Goal: Check status: Check status

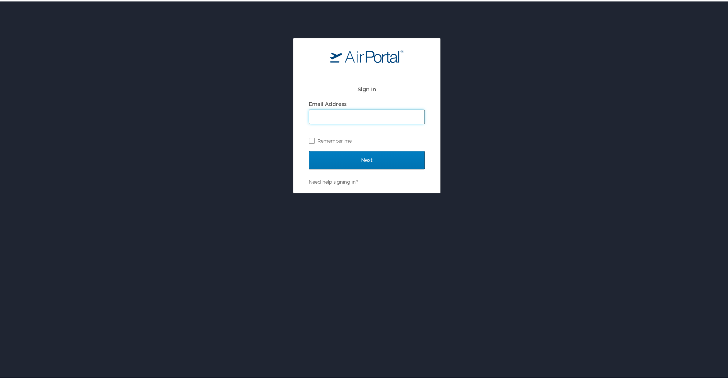
click at [387, 111] on input "Email Address" at bounding box center [366, 116] width 115 height 14
type input "veronica.schexnayder@la.gov"
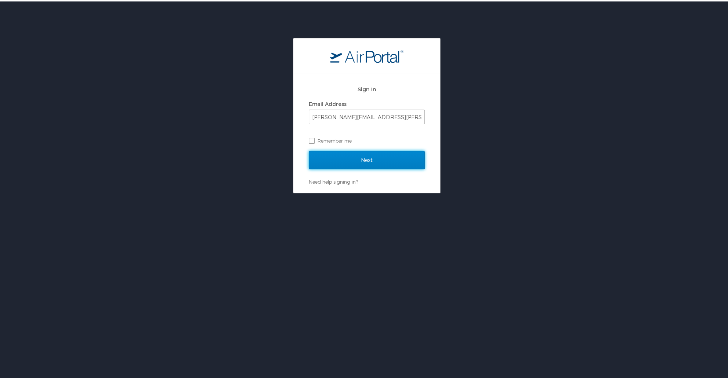
click at [381, 161] on input "Next" at bounding box center [367, 159] width 116 height 18
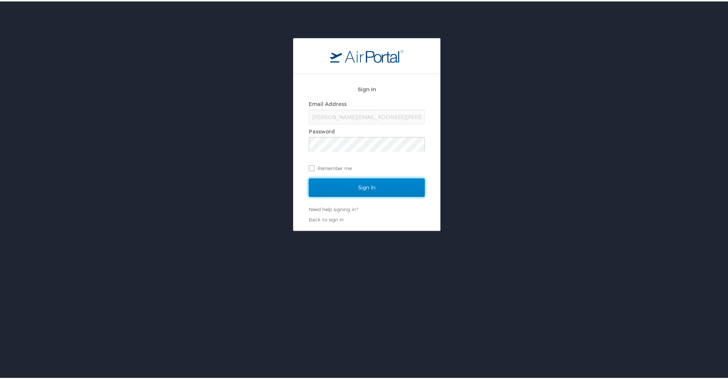
click at [315, 187] on input "Sign In" at bounding box center [367, 186] width 116 height 18
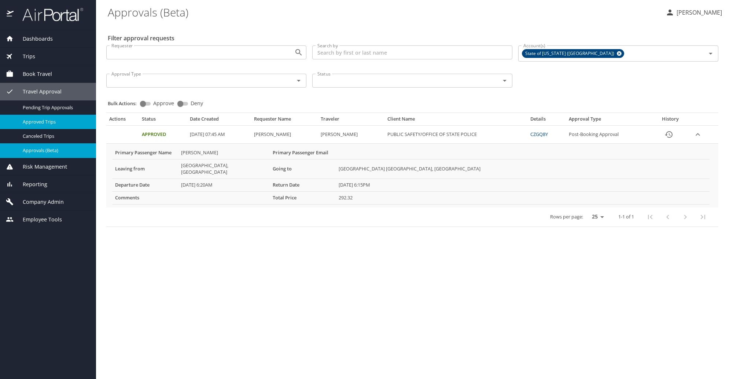
click at [66, 122] on span "Approved Trips" at bounding box center [55, 121] width 65 height 7
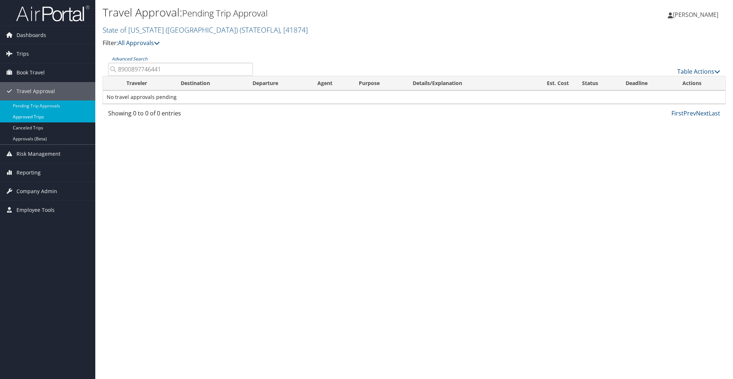
type input "8900897746441"
click at [16, 118] on link "Approved Trips" at bounding box center [47, 116] width 95 height 11
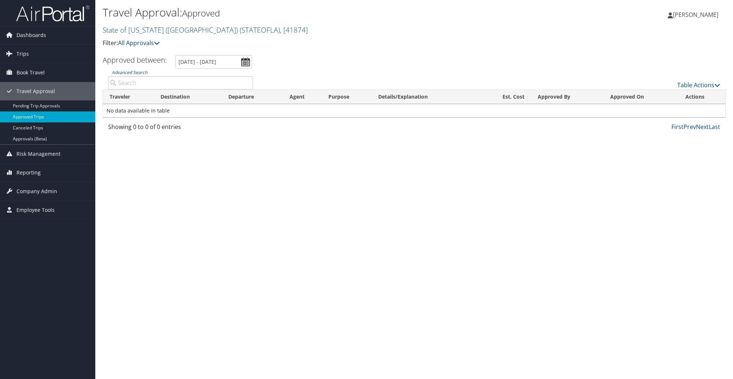
click at [24, 112] on link "Approved Trips" at bounding box center [47, 116] width 95 height 11
type input "8900897746441"
click at [43, 129] on link "Canceled Trips" at bounding box center [47, 127] width 95 height 11
click at [162, 83] on input "Advanced Search" at bounding box center [180, 82] width 145 height 13
paste input "8900897746441"
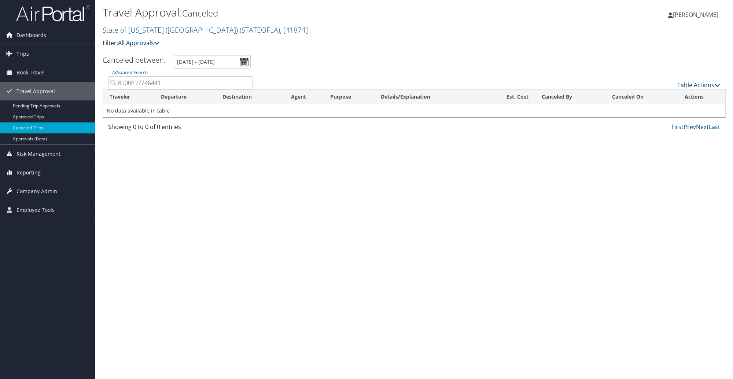
type input "8900897746441"
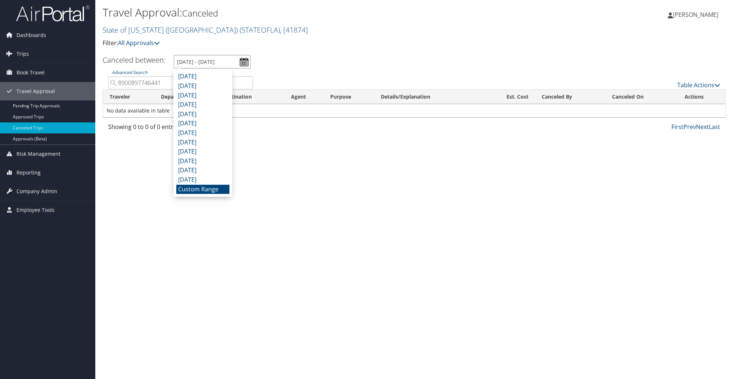
click at [244, 63] on input "[DATE] - [DATE]" at bounding box center [212, 62] width 77 height 14
click at [212, 187] on li "Custom Range" at bounding box center [202, 190] width 53 height 10
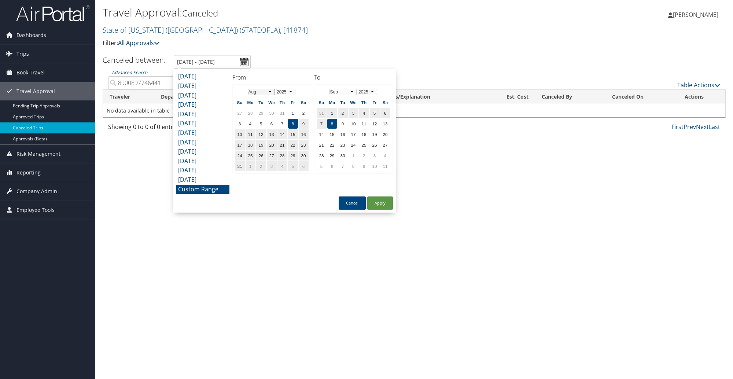
click at [270, 90] on select "Jan Feb Mar Apr May Jun Jul Aug Sep Oct Nov Dec" at bounding box center [262, 92] width 28 height 7
click at [382, 206] on button "Apply" at bounding box center [380, 203] width 26 height 13
type input "[DATE] - [DATE]"
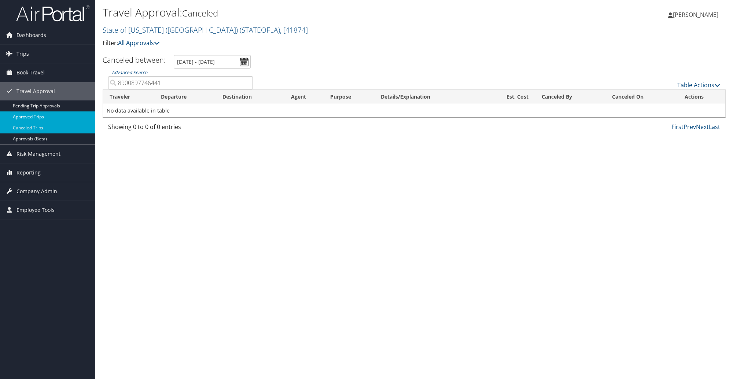
click at [36, 113] on link "Approved Trips" at bounding box center [47, 116] width 95 height 11
click at [243, 62] on input "[DATE] - [DATE]" at bounding box center [213, 62] width 77 height 14
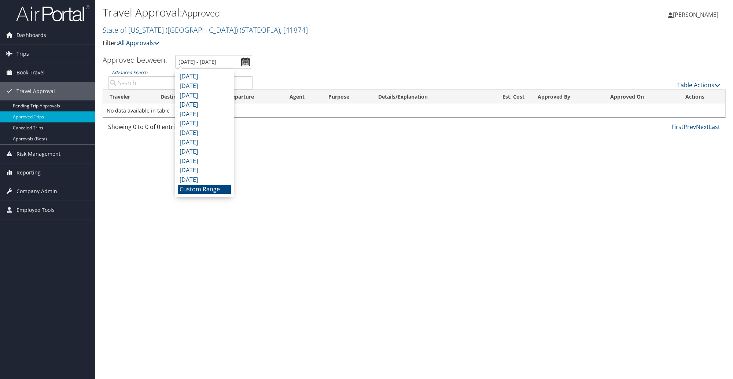
click at [188, 186] on li "Custom Range" at bounding box center [204, 190] width 53 height 10
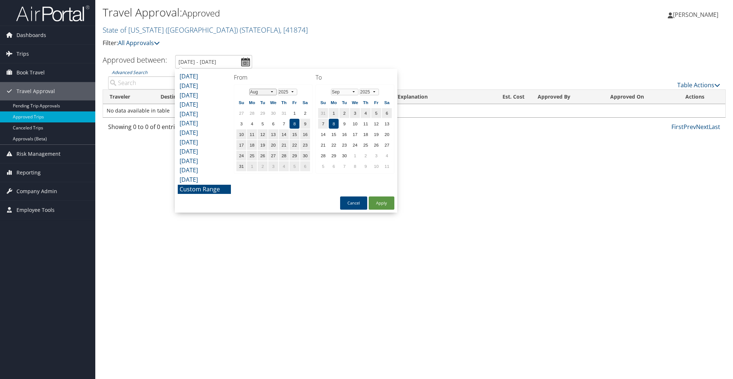
click at [273, 92] on select "Jan Feb Mar Apr May Jun Jul Aug Sep Oct Nov Dec" at bounding box center [263, 92] width 28 height 7
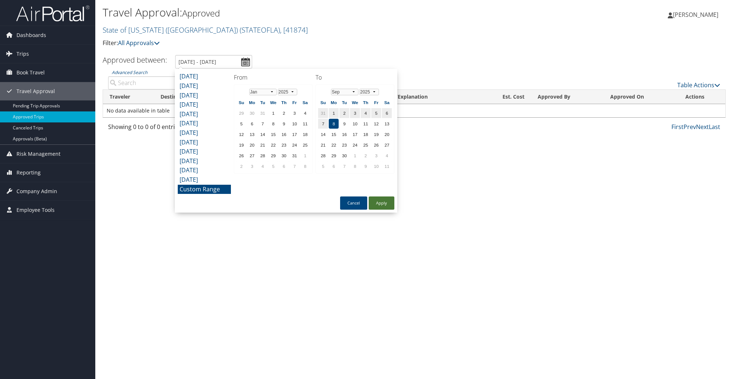
click at [374, 204] on button "Apply" at bounding box center [382, 203] width 26 height 13
type input "[DATE] - [DATE]"
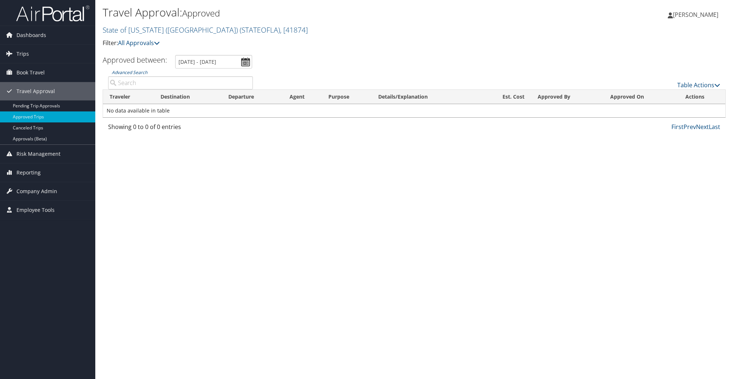
click at [149, 84] on input "Advanced Search" at bounding box center [180, 82] width 145 height 13
paste input "8900897746441"
type input "8900897746441"
click at [26, 106] on link "Pending Trip Approvals" at bounding box center [47, 105] width 95 height 11
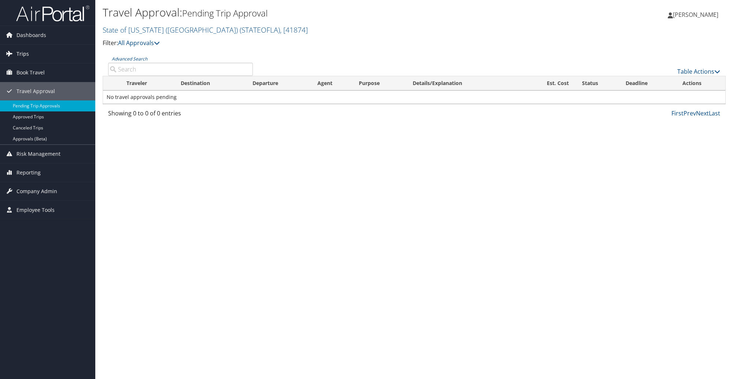
click at [43, 52] on link "Trips" at bounding box center [47, 54] width 95 height 18
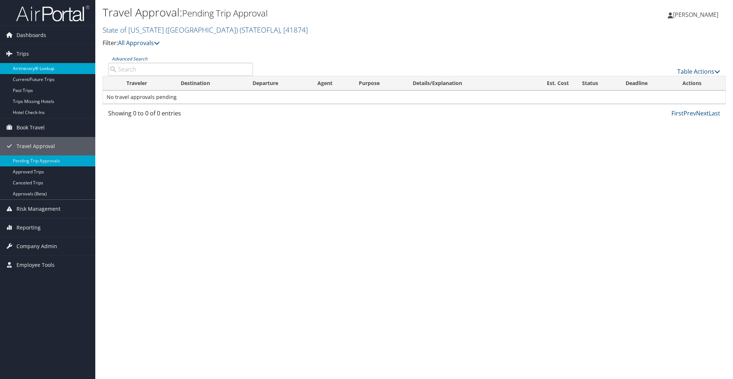
click at [34, 66] on link "Airtinerary® Lookup" at bounding box center [47, 68] width 95 height 11
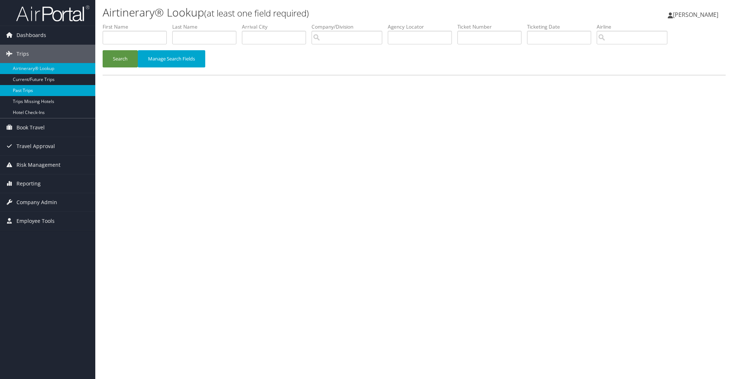
click at [34, 93] on link "Past Trips" at bounding box center [47, 90] width 95 height 11
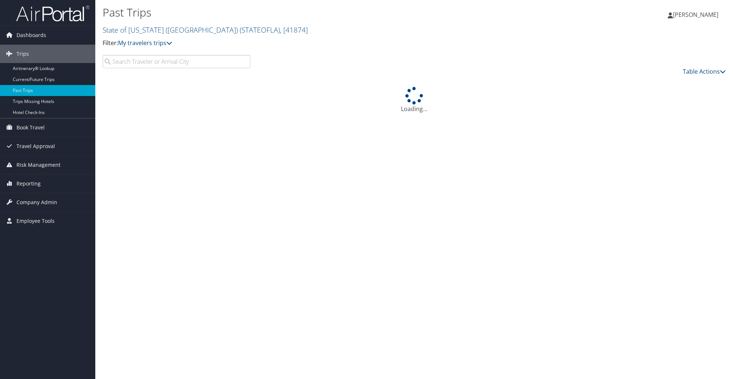
click at [135, 61] on input "search" at bounding box center [177, 61] width 148 height 13
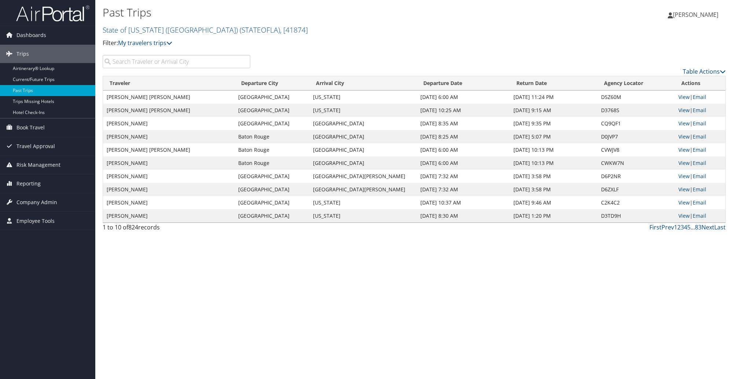
drag, startPoint x: 135, startPoint y: 61, endPoint x: 177, endPoint y: 281, distance: 224.0
click at [177, 281] on div "Past Trips State of [US_STATE] (SOLA) ( STATEOFLA ) , [ 41874 ] State of [US_ST…" at bounding box center [414, 189] width 638 height 379
